Goal: Information Seeking & Learning: Learn about a topic

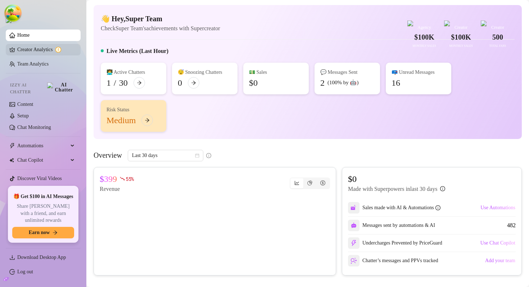
click at [41, 47] on link "Creator Analytics" at bounding box center [46, 50] width 58 height 12
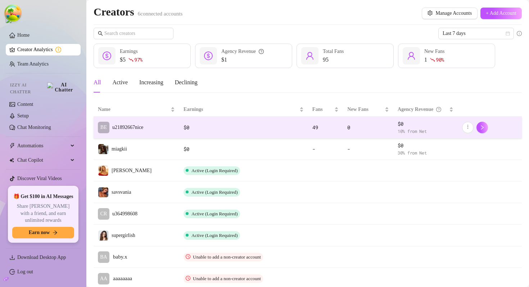
click at [159, 133] on td "BE u21892667nice" at bounding box center [136, 128] width 86 height 22
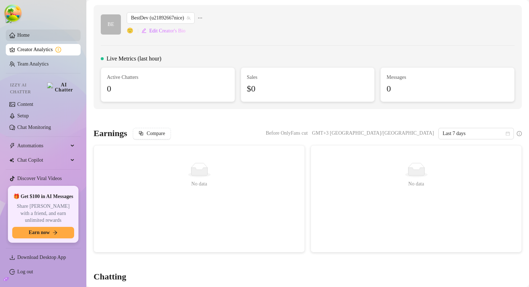
click at [29, 32] on link "Home" at bounding box center [23, 34] width 12 height 5
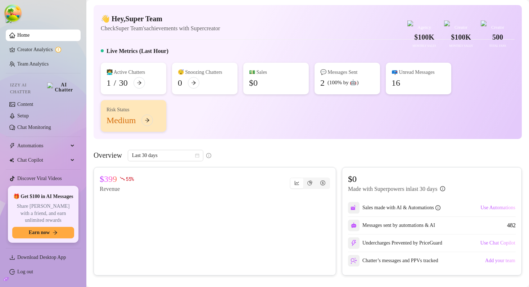
click at [315, 58] on div "Live Metrics (Last Hour)" at bounding box center [308, 53] width 414 height 12
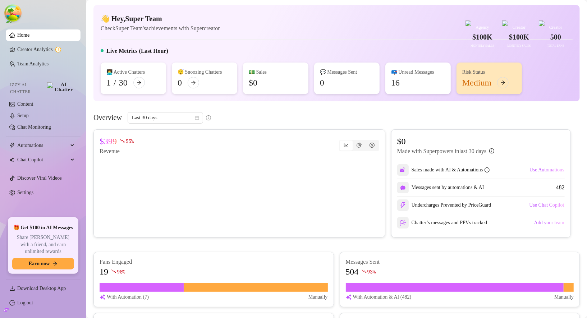
click at [362, 58] on div "Live Metrics (Last Hour)" at bounding box center [337, 53] width 472 height 12
